Goal: Transaction & Acquisition: Book appointment/travel/reservation

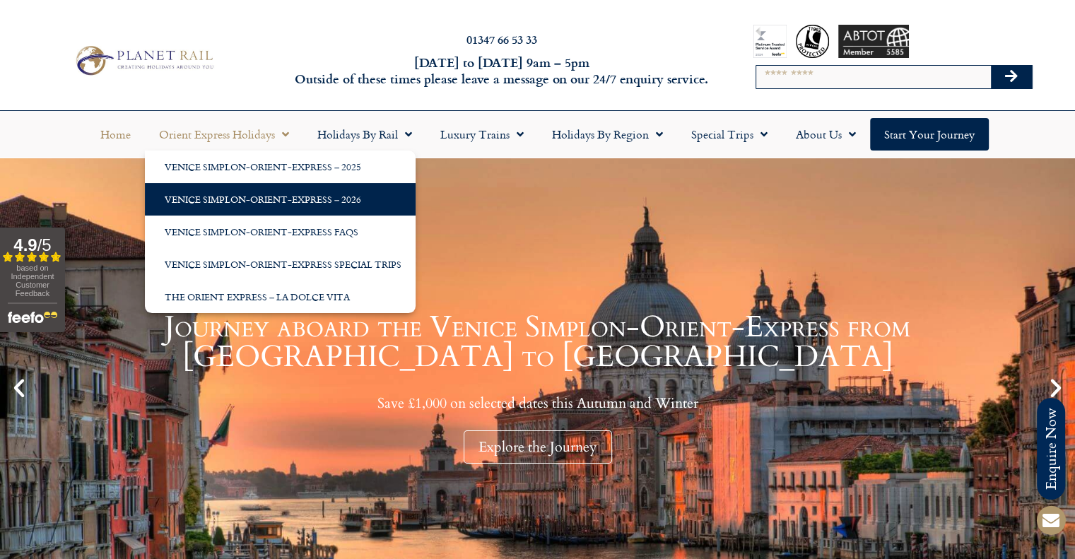
click at [258, 189] on link "Venice Simplon-Orient-Express – 2026" at bounding box center [280, 199] width 271 height 33
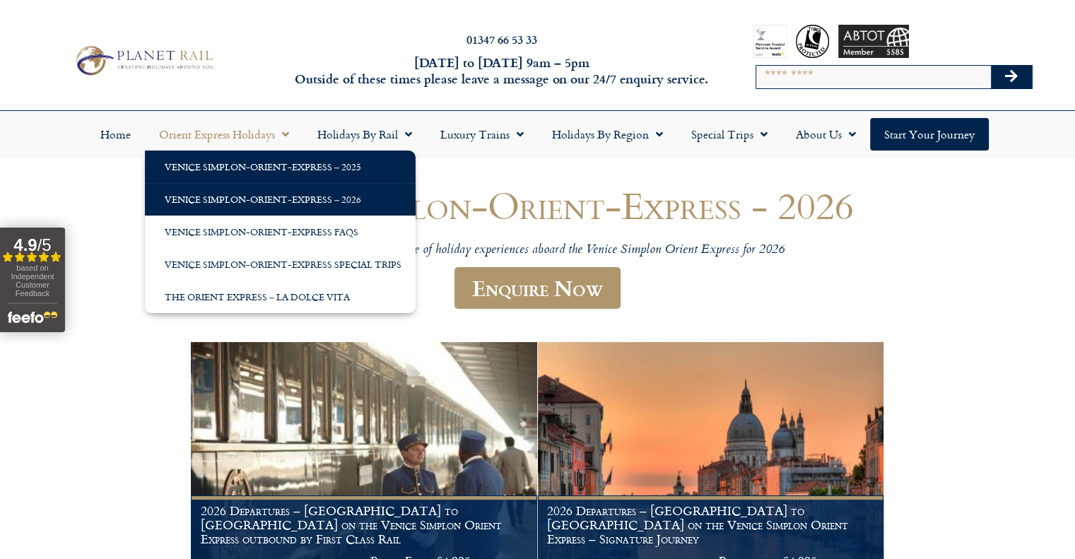
click at [257, 158] on link "Venice Simplon-Orient-Express – 2025" at bounding box center [280, 167] width 271 height 33
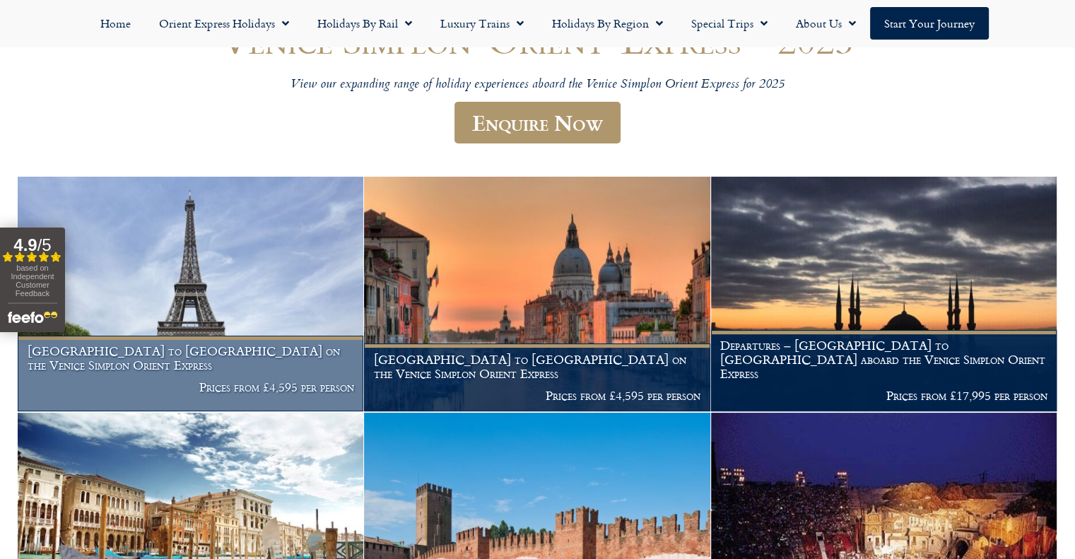
scroll to position [171, 0]
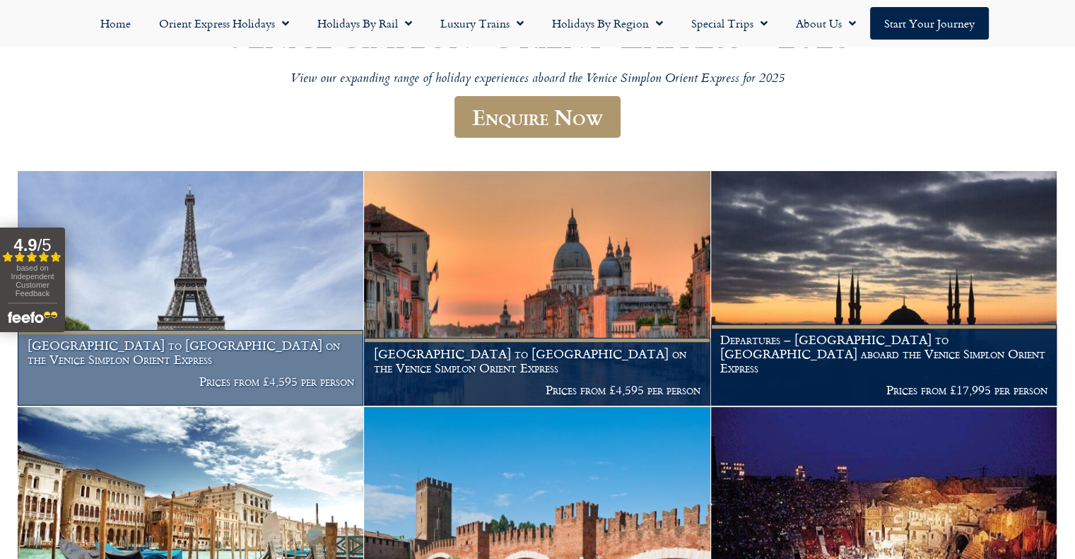
click at [287, 281] on img at bounding box center [191, 288] width 346 height 235
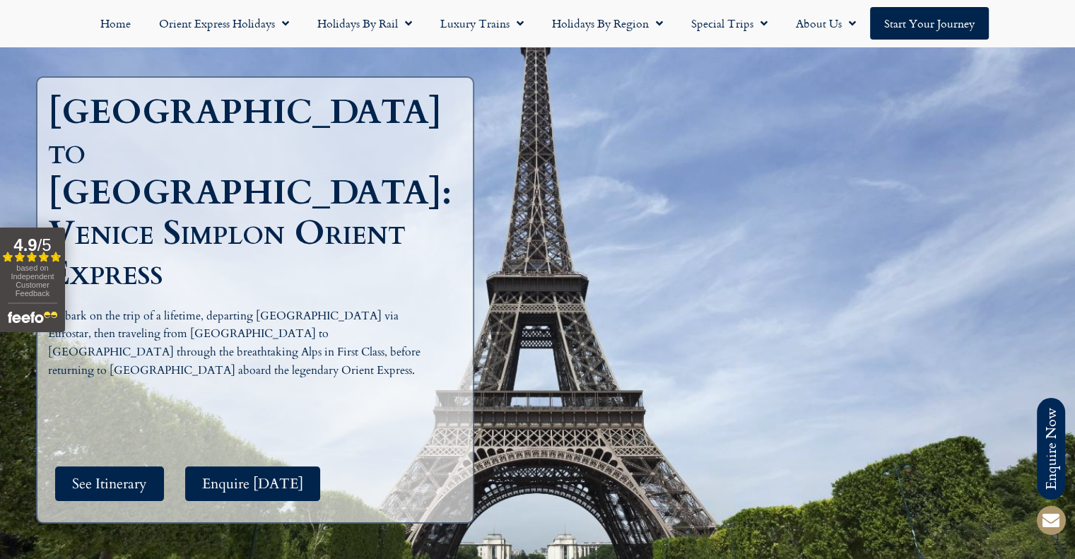
scroll to position [141, 0]
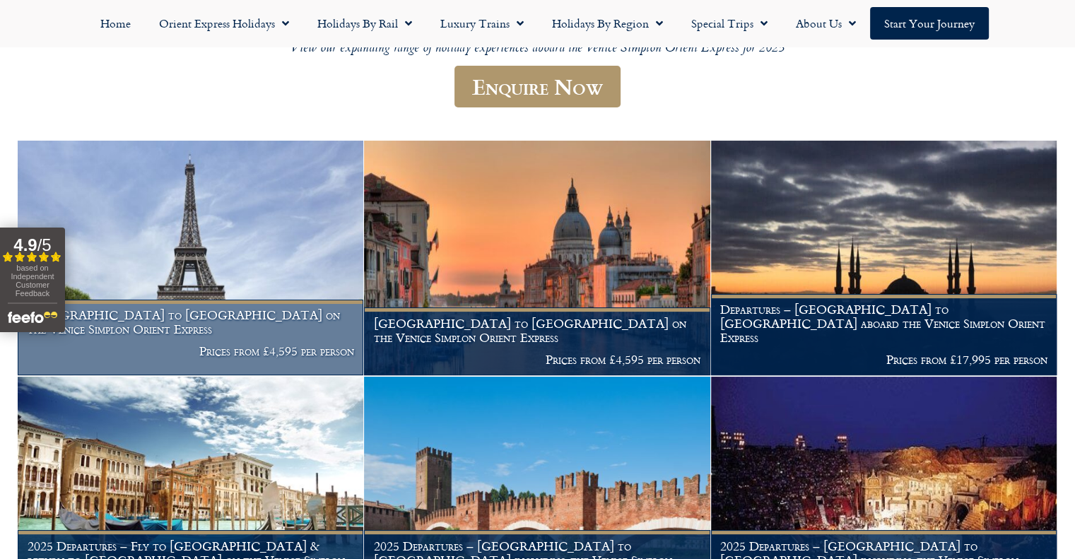
scroll to position [204, 0]
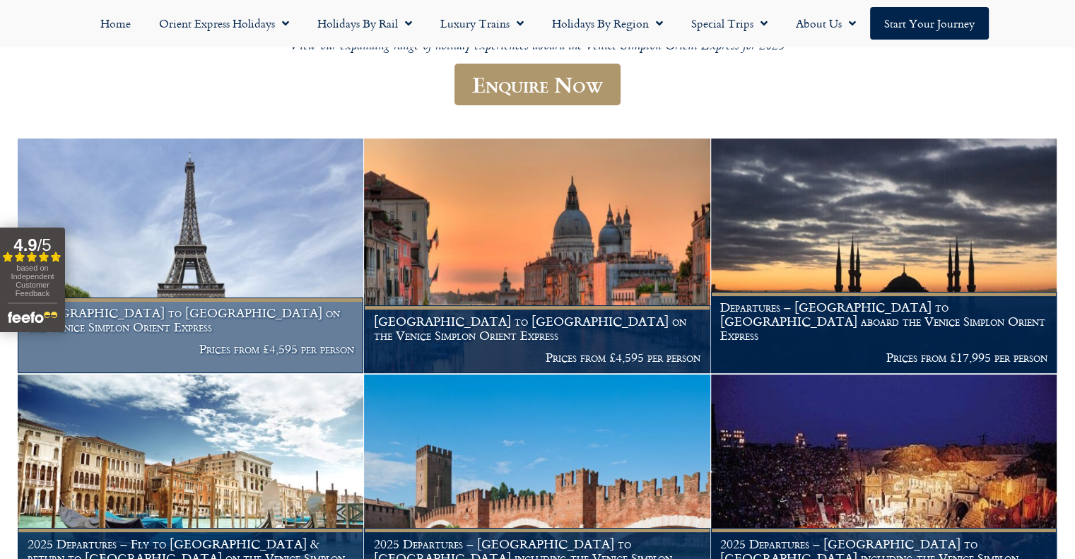
click at [149, 241] on img at bounding box center [191, 256] width 346 height 235
